Goal: Information Seeking & Learning: Compare options

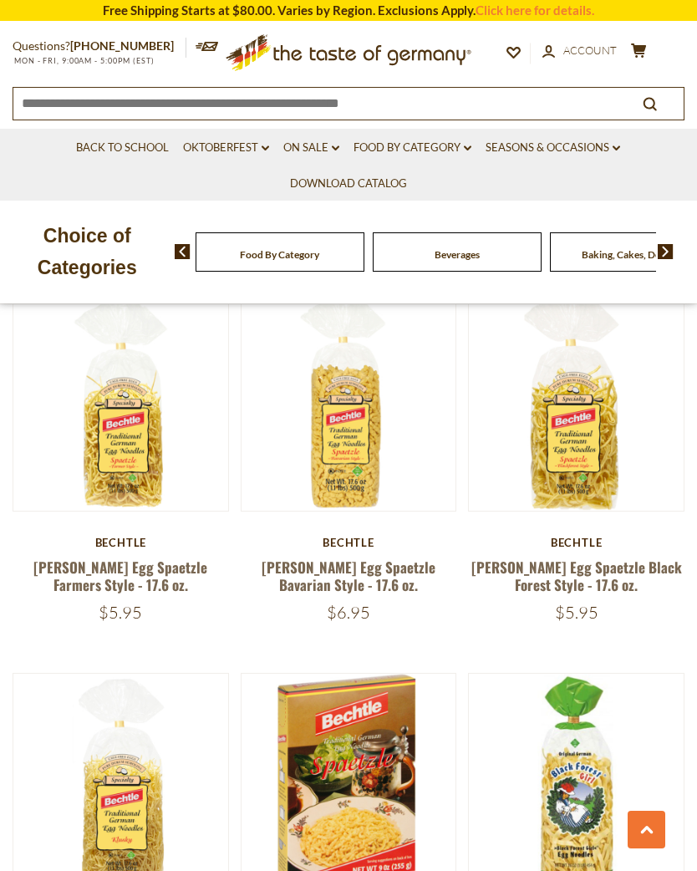
scroll to position [906, 0]
click at [151, 146] on button "Quick View" at bounding box center [120, 128] width 113 height 38
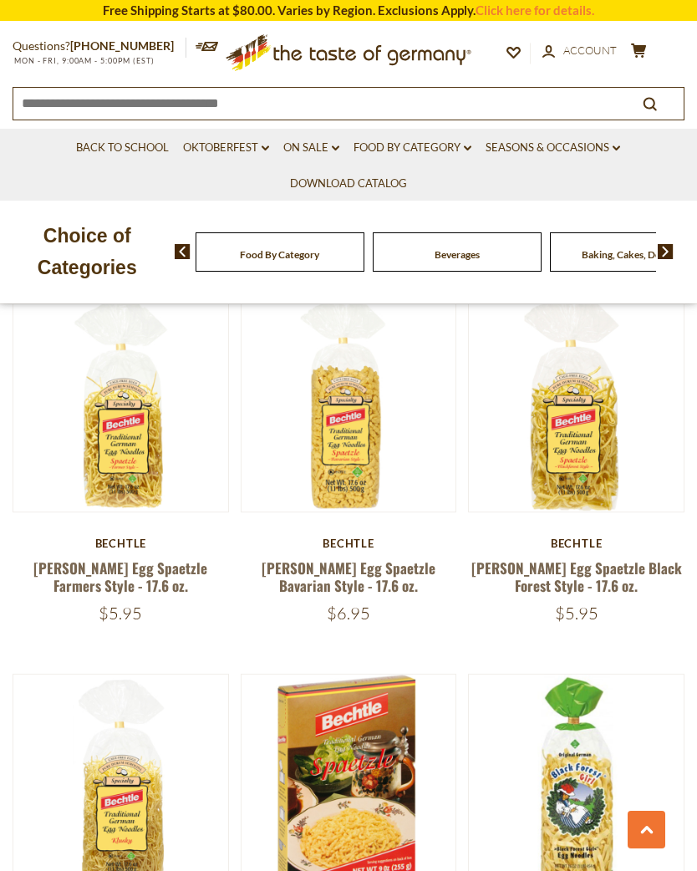
click at [145, 473] on link at bounding box center [121, 404] width 181 height 181
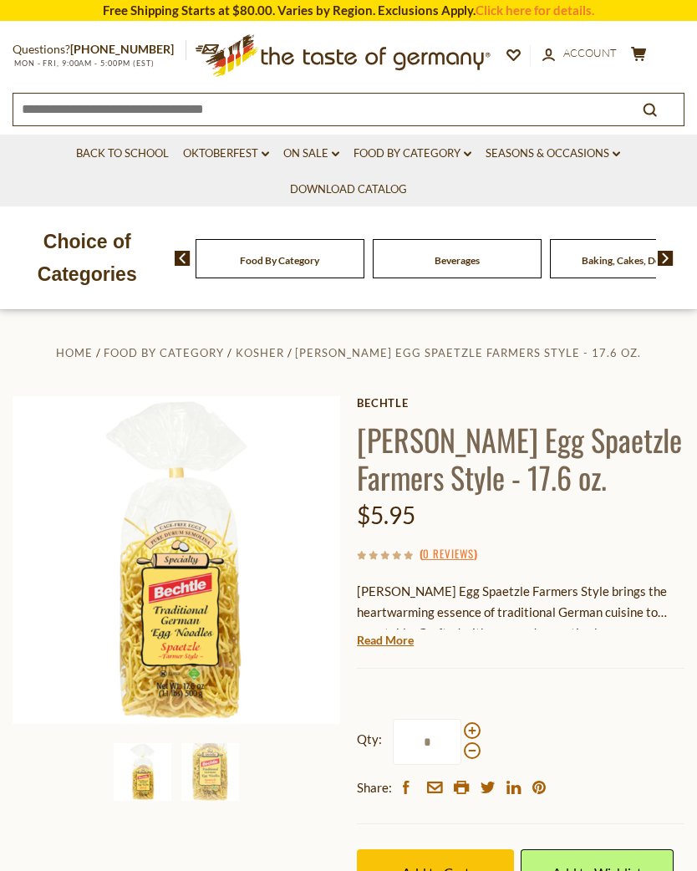
click at [210, 652] on img at bounding box center [177, 560] width 328 height 328
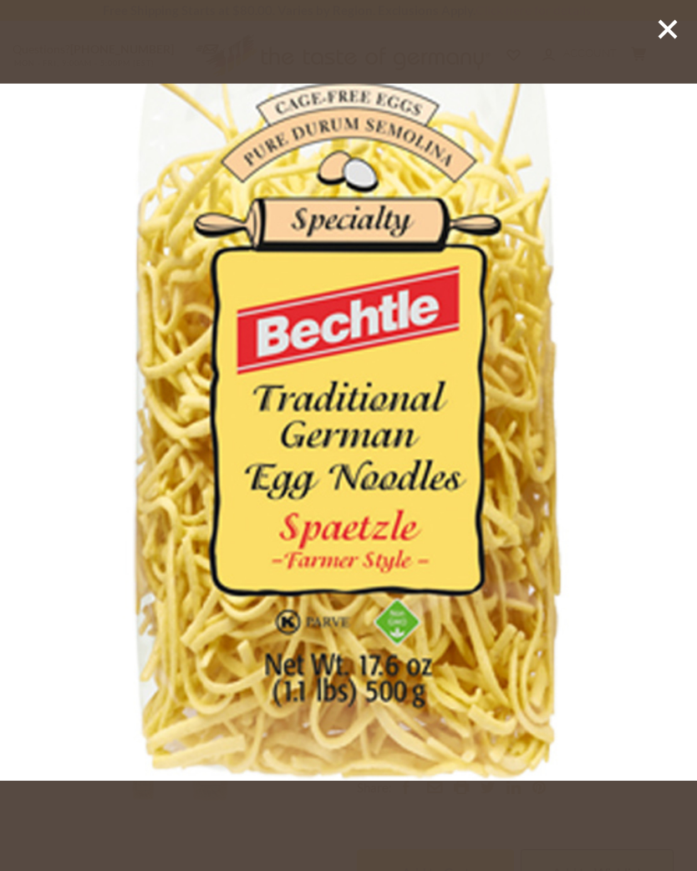
click at [669, 39] on icon at bounding box center [668, 29] width 25 height 25
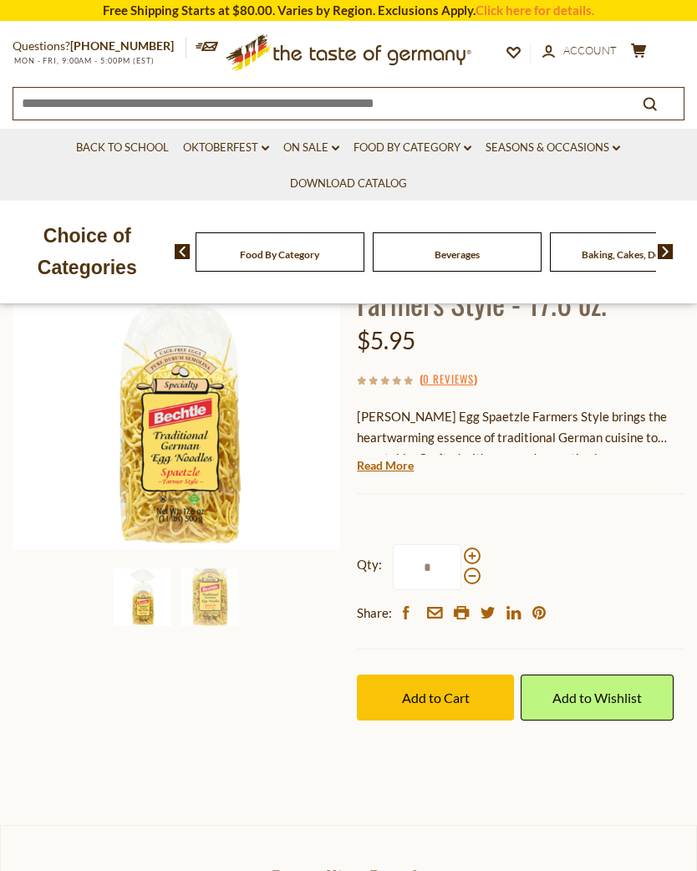
scroll to position [173, 0]
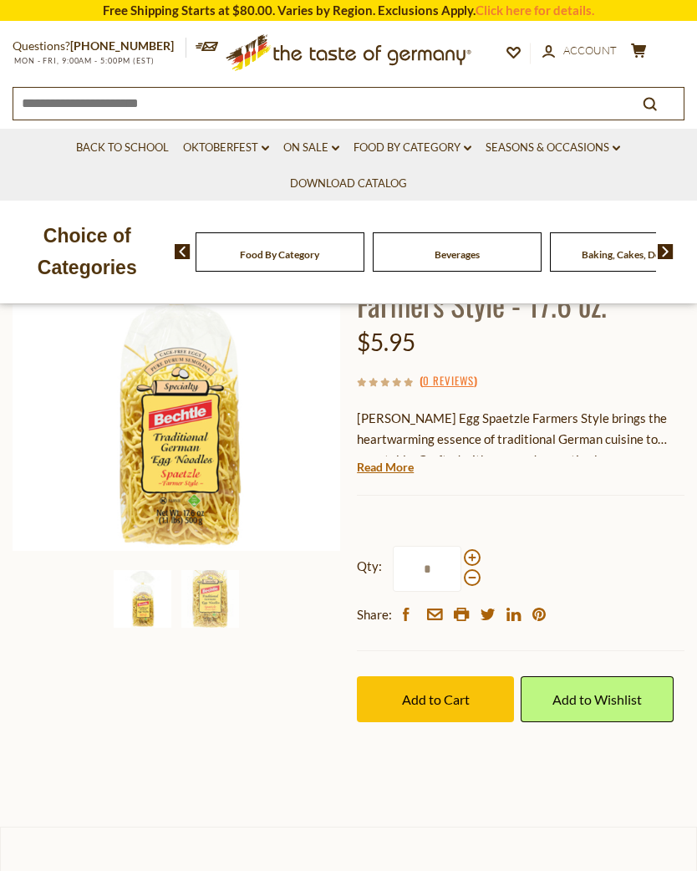
click at [411, 467] on link "Read More" at bounding box center [385, 467] width 57 height 17
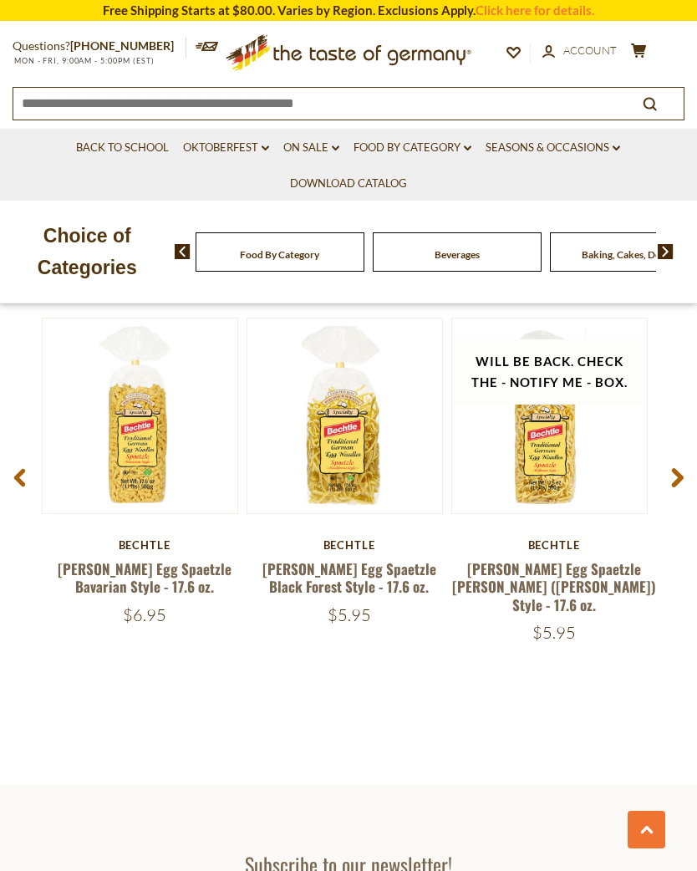
scroll to position [2242, 0]
click at [357, 559] on link "Bechtle Egg Spaetzle Black Forest Style - 17.6 oz." at bounding box center [350, 578] width 174 height 38
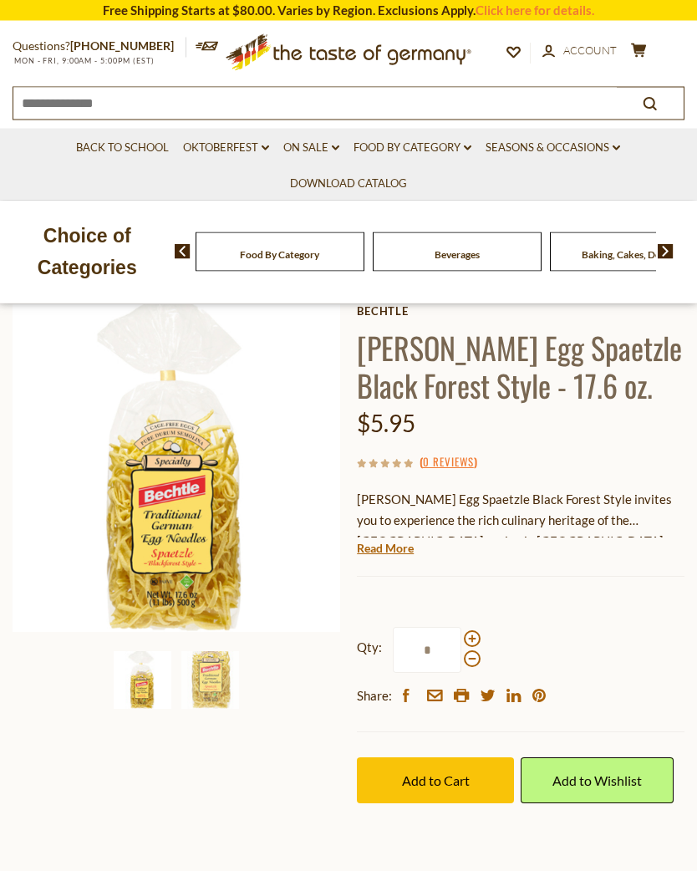
scroll to position [93, 0]
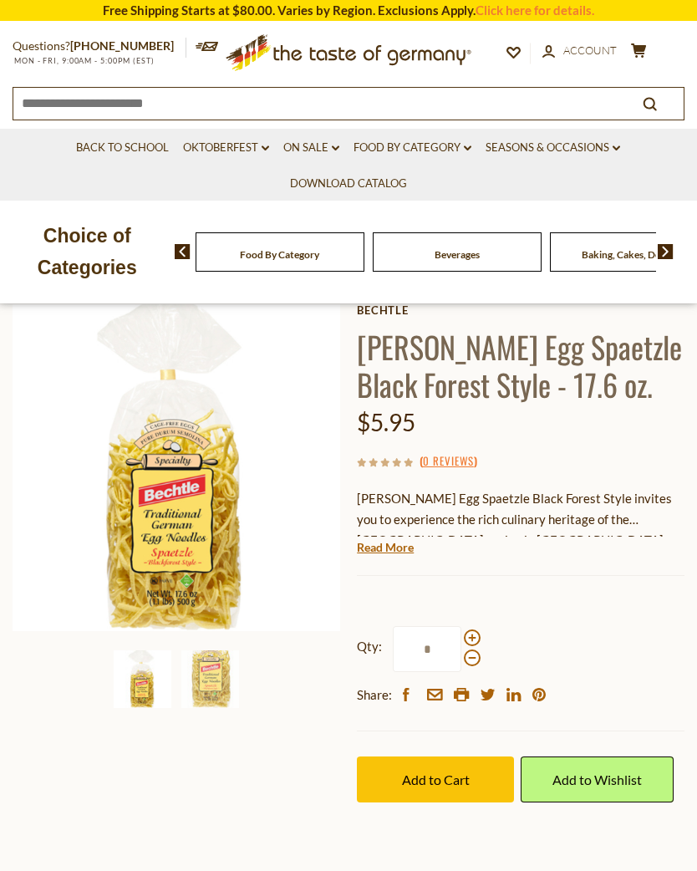
click at [222, 687] on img at bounding box center [210, 680] width 58 height 58
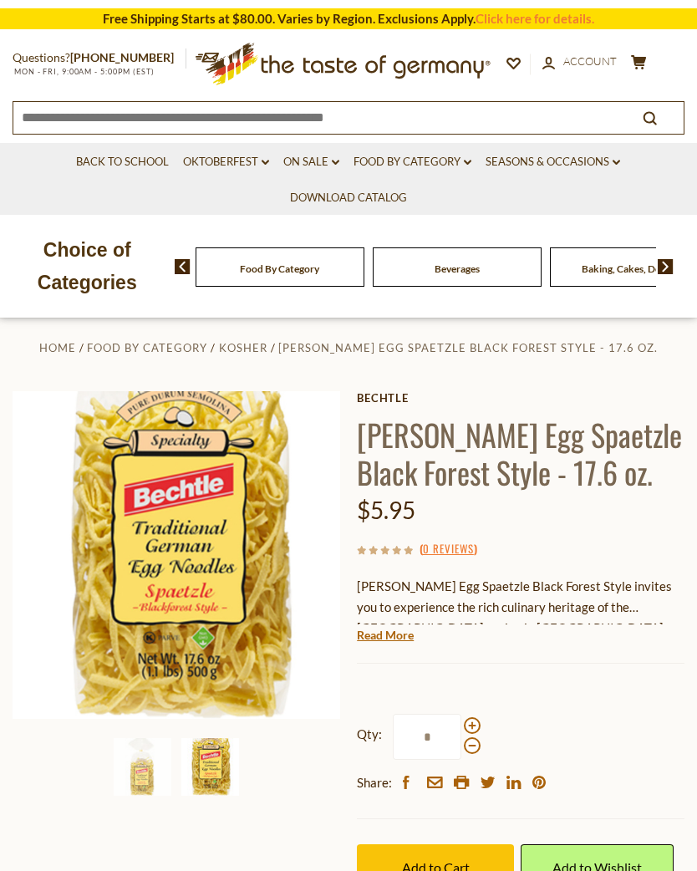
scroll to position [0, 0]
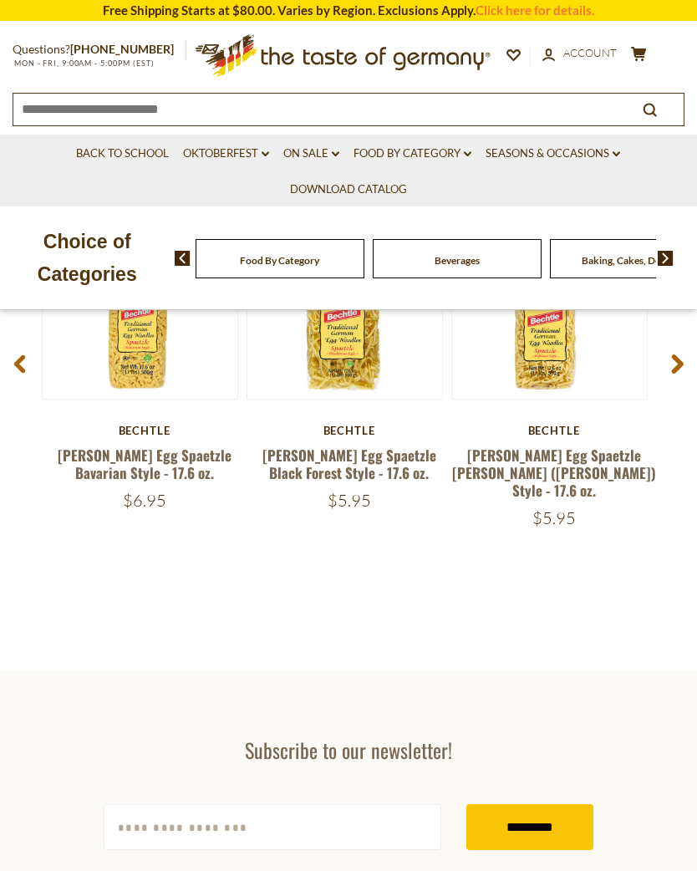
click at [172, 452] on link "[PERSON_NAME] Egg Spaetzle Bavarian Style - 17.6 oz." at bounding box center [145, 464] width 174 height 38
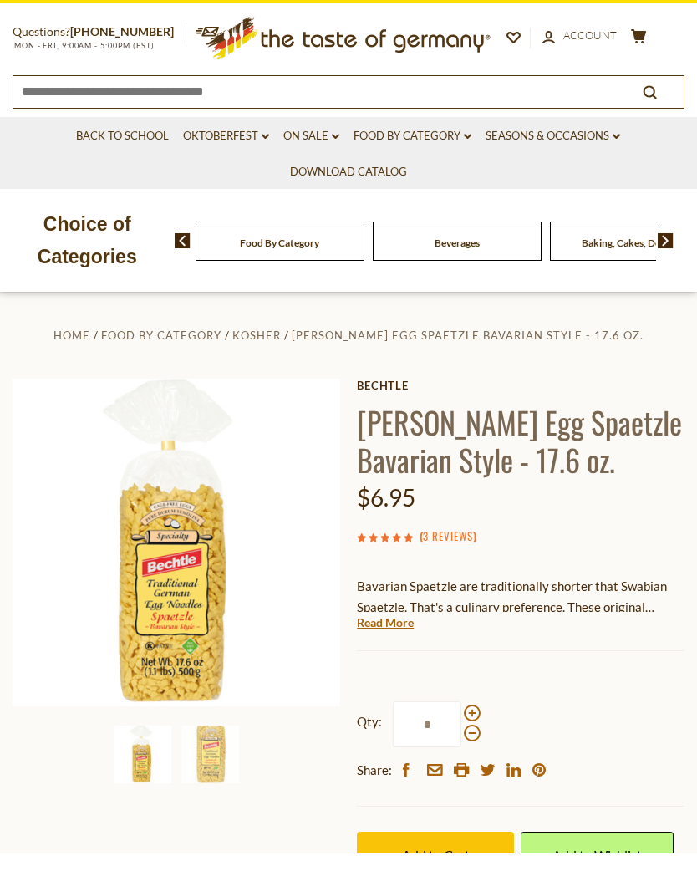
scroll to position [19, 0]
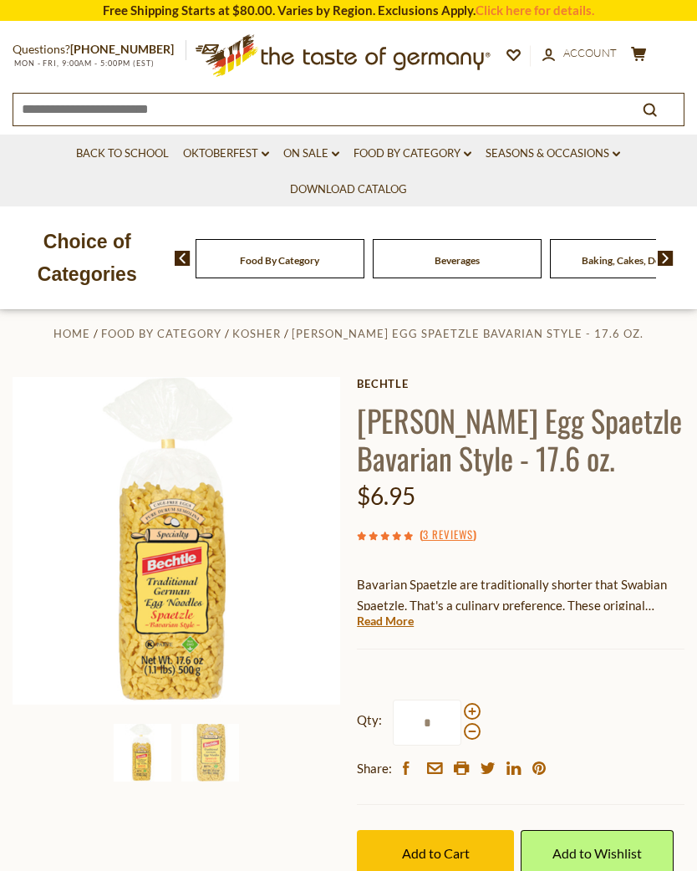
click at [191, 625] on img at bounding box center [177, 541] width 328 height 328
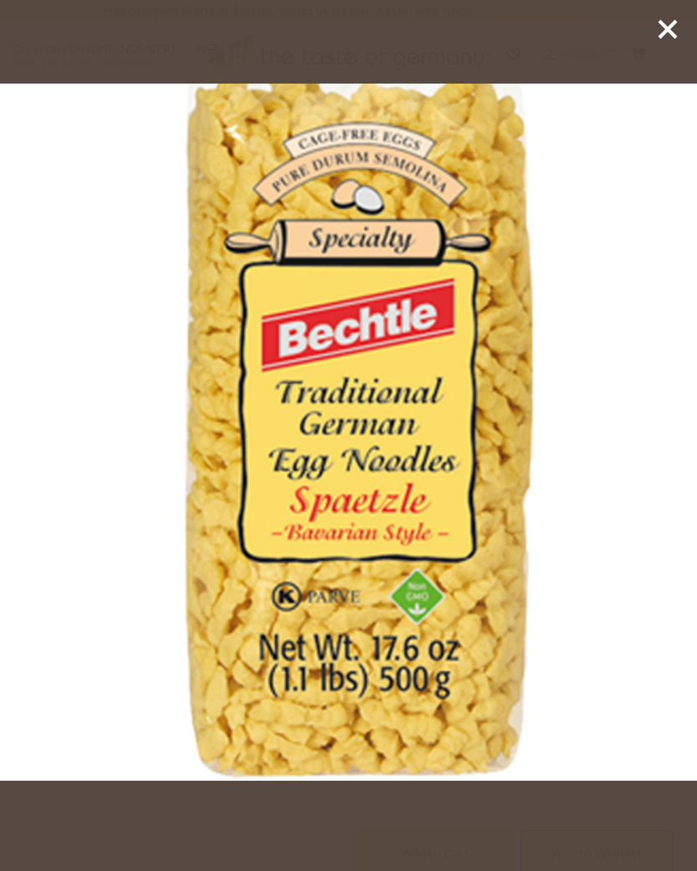
click at [571, 411] on img at bounding box center [348, 432] width 697 height 697
click at [666, 39] on icon at bounding box center [668, 29] width 25 height 25
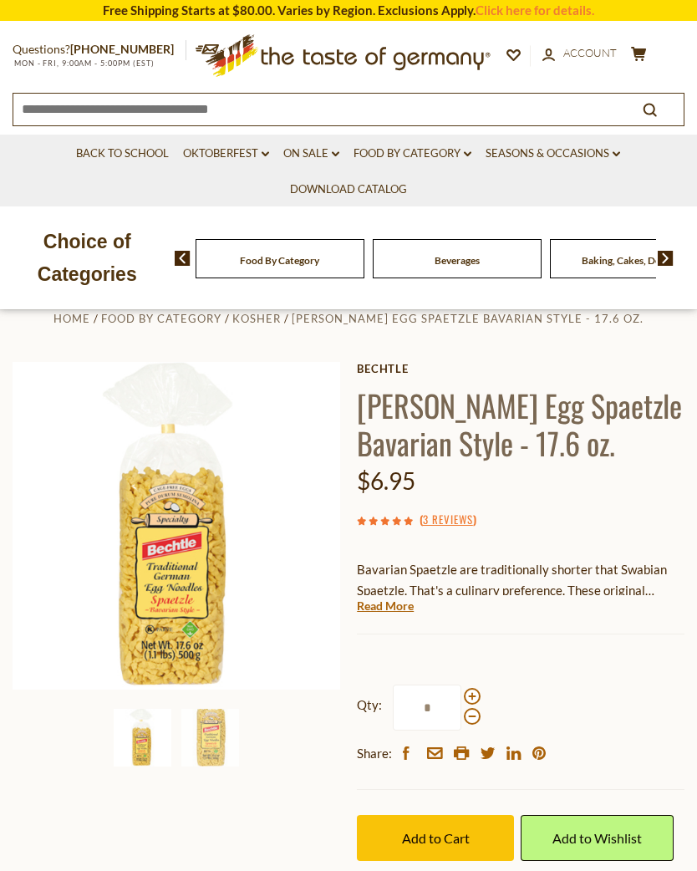
scroll to position [37, 0]
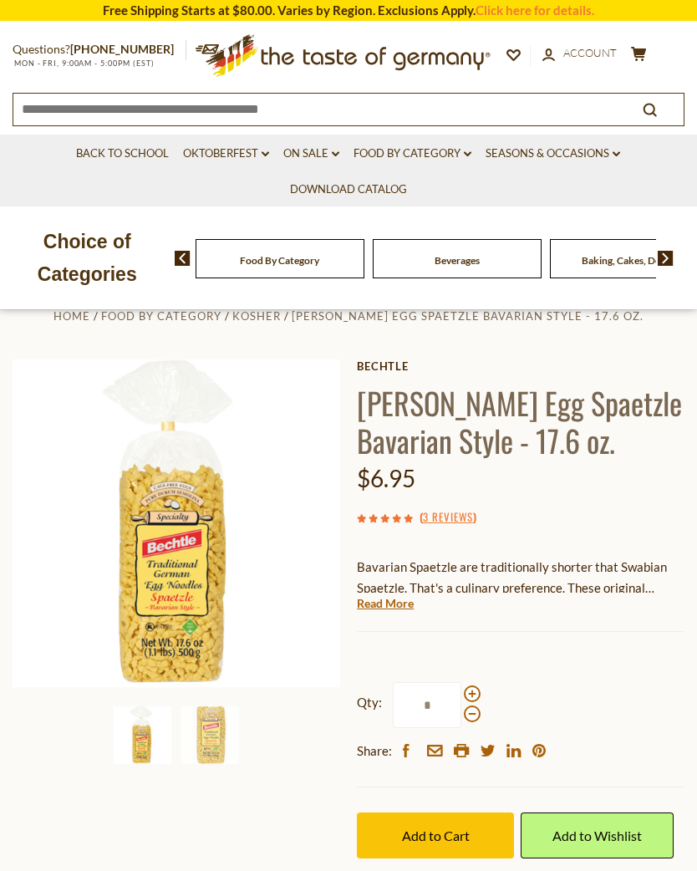
click at [410, 600] on link "Read More" at bounding box center [385, 603] width 57 height 17
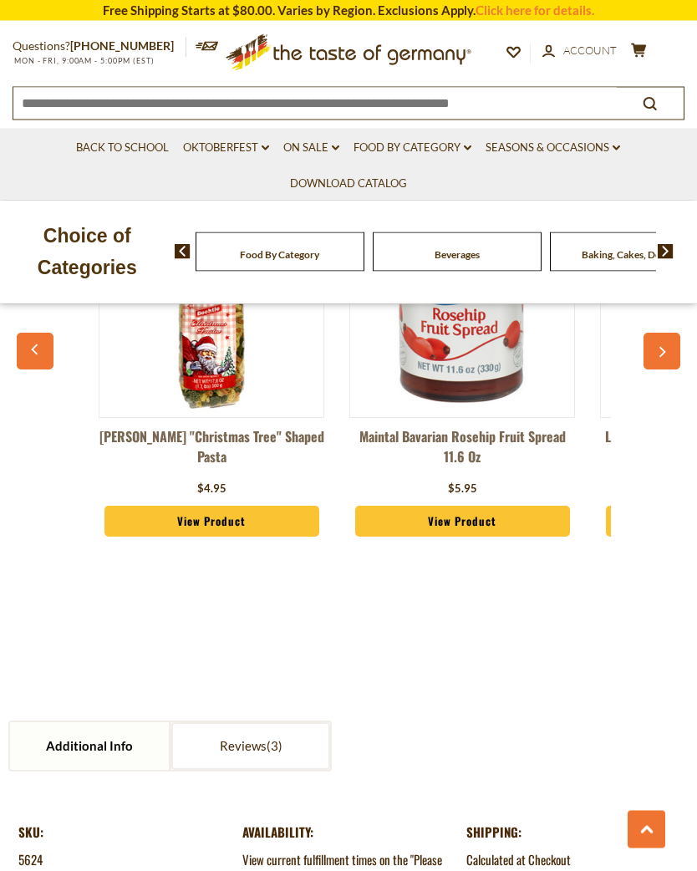
scroll to position [1396, 0]
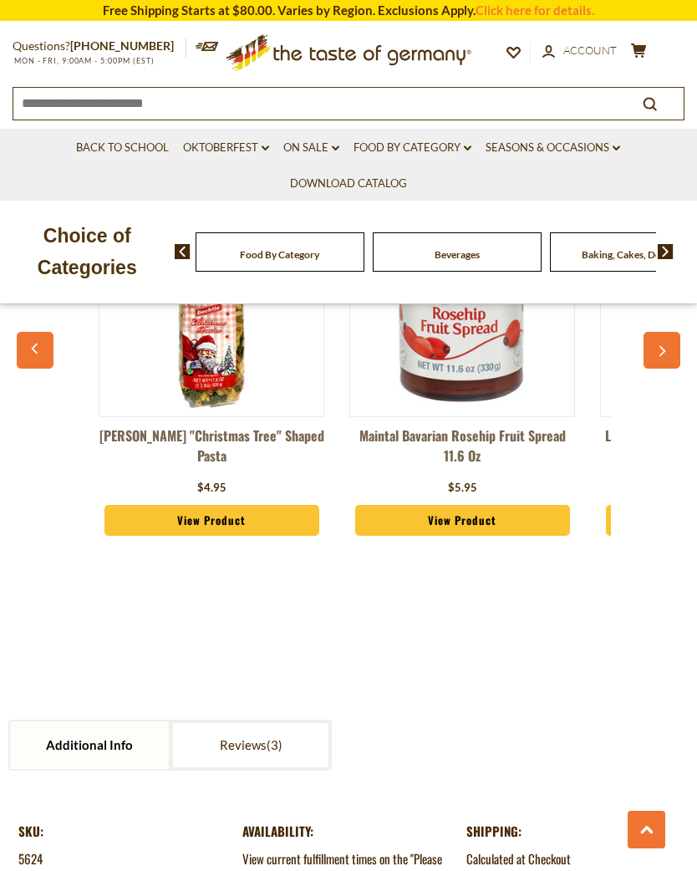
click at [506, 644] on section "Additional Info Reviews Additional Info SKU: 5624 Availability: View current fu…" at bounding box center [348, 792] width 697 height 421
click at [150, 141] on link "Back to School" at bounding box center [122, 148] width 93 height 18
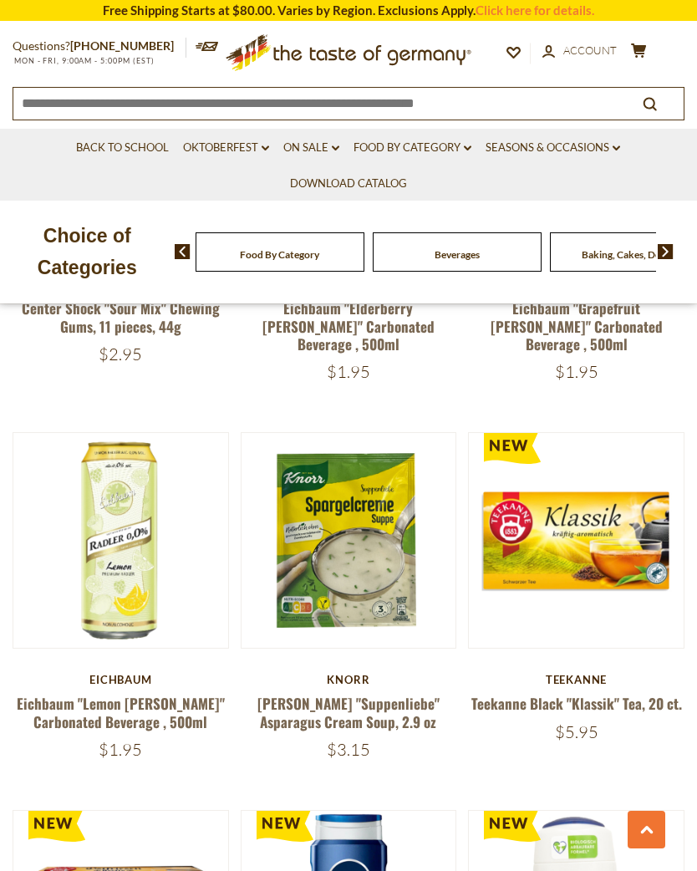
scroll to position [1419, 0]
